Goal: Information Seeking & Learning: Learn about a topic

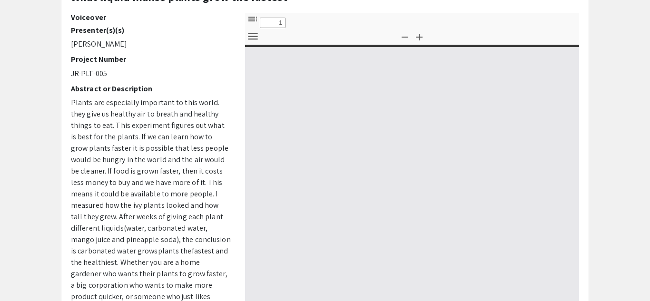
scroll to position [63, 0]
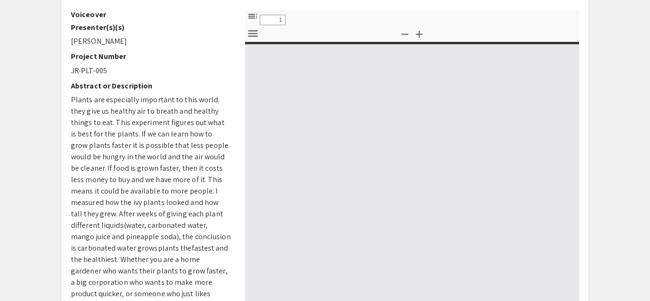
select select "custom"
type input "0"
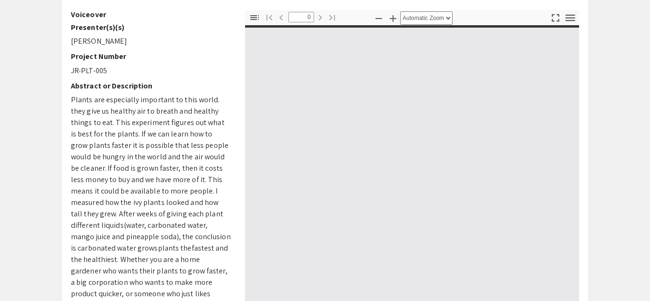
select select "custom"
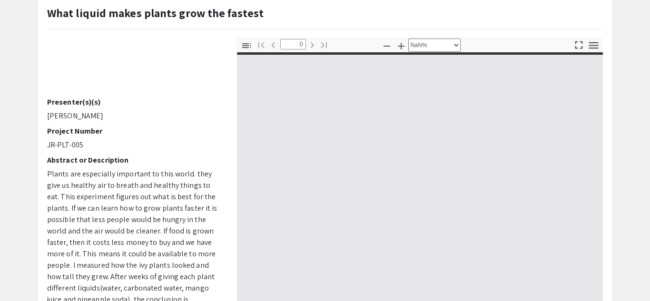
scroll to position [85, 0]
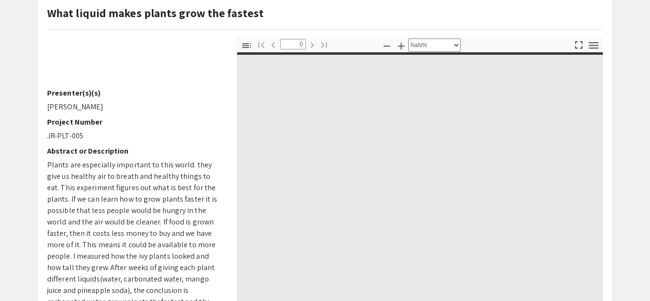
type input "1"
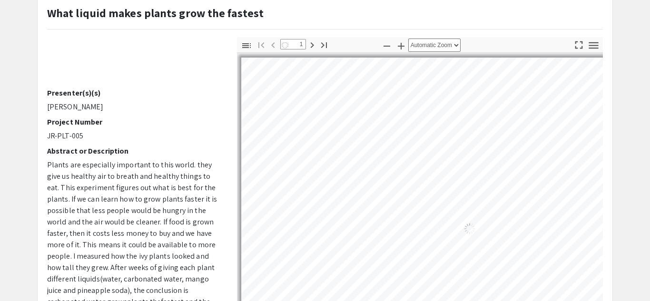
select select "auto"
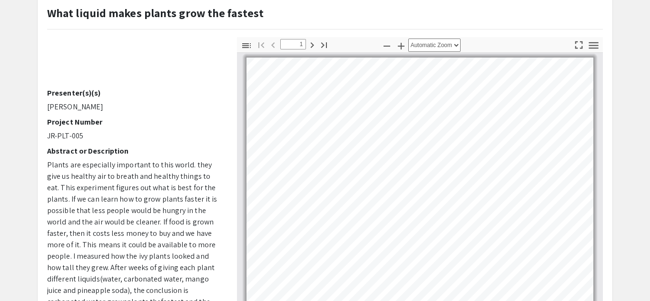
scroll to position [1, 0]
click at [144, 223] on span "Plants are especially important to this world. they give us healthy air to brea…" at bounding box center [132, 233] width 170 height 147
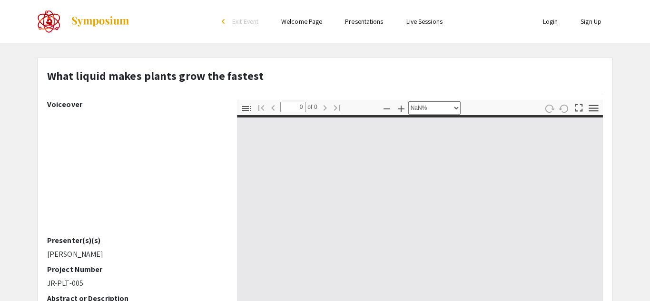
select select "custom"
type input "1"
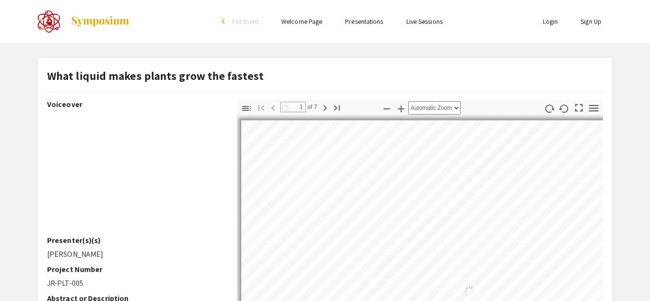
select select "auto"
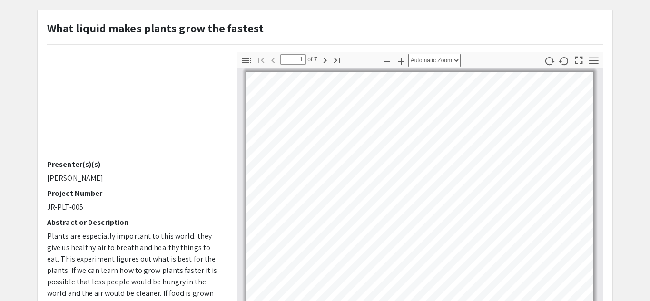
scroll to position [31, 0]
